Goal: Find specific page/section: Find specific page/section

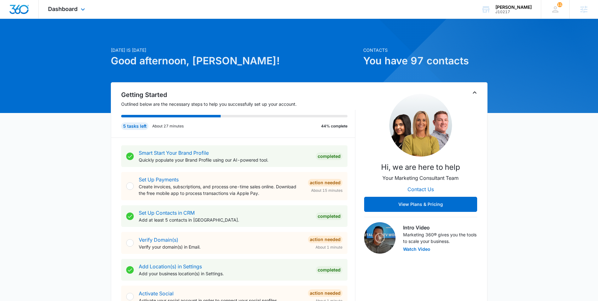
click at [68, 14] on div "Dashboard Apps Reputation Websites Forms CRM Email Social Shop Payments POS Con…" at bounding box center [67, 9] width 57 height 19
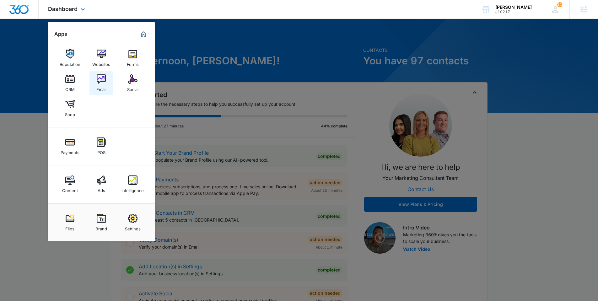
click at [108, 84] on link "Email" at bounding box center [101, 83] width 24 height 24
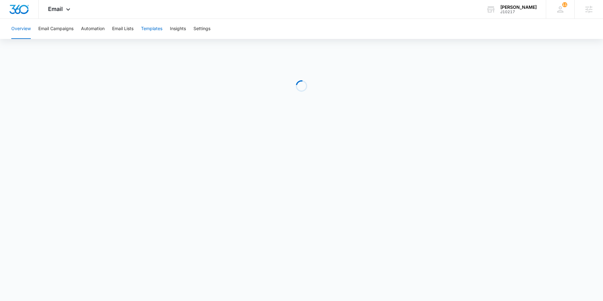
click at [145, 36] on button "Templates" at bounding box center [151, 29] width 21 height 20
click at [88, 31] on button "Automation" at bounding box center [93, 29] width 24 height 20
